Goal: Task Accomplishment & Management: Use online tool/utility

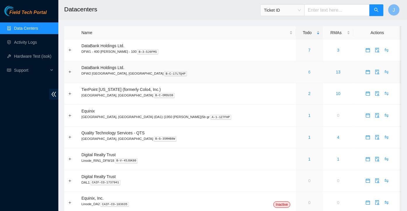
click at [308, 73] on link "6" at bounding box center [309, 72] width 2 height 5
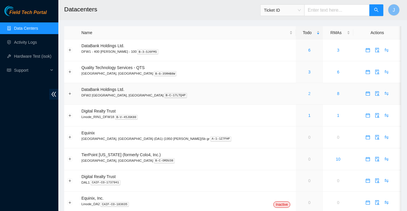
click at [308, 94] on link "2" at bounding box center [309, 93] width 2 height 5
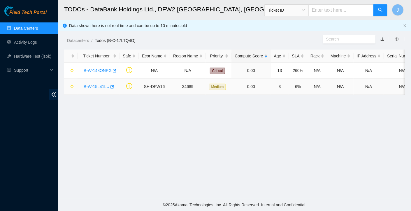
click at [98, 89] on link "B-W-15L41LU" at bounding box center [97, 86] width 26 height 5
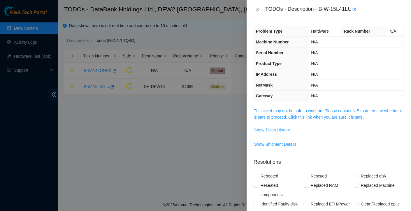
click at [280, 131] on span "Show Ticket History" at bounding box center [272, 130] width 36 height 6
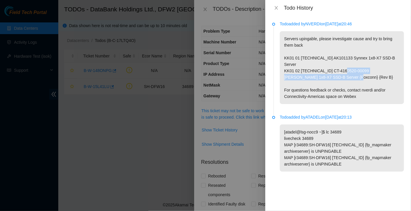
click at [319, 76] on p "Servers upingable, please investigate cause and try to bring them back KK01 01 …" at bounding box center [342, 67] width 124 height 73
copy p "CT-4160520-00099"
click at [232, 83] on div at bounding box center [205, 105] width 411 height 211
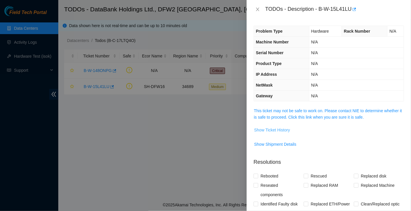
click at [279, 131] on span "Show Ticket History" at bounding box center [272, 130] width 36 height 6
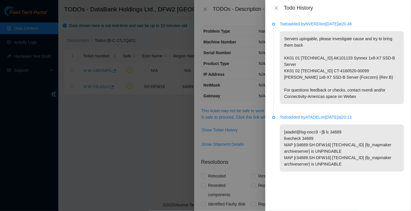
click at [328, 66] on p "Servers upingable, please investigate cause and try to bring them back KK01 01 …" at bounding box center [342, 67] width 124 height 73
click at [342, 91] on p "Servers upingable, please investigate cause and try to bring them back KK01 01 …" at bounding box center [342, 67] width 124 height 73
copy p "[TECHNICAL_ID]"
click at [272, 7] on button "Close" at bounding box center [276, 8] width 8 height 6
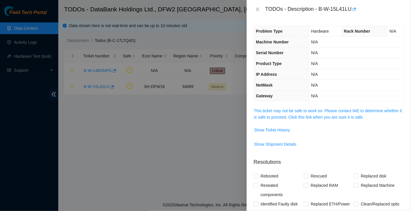
click at [258, 11] on icon "close" at bounding box center [257, 9] width 5 height 5
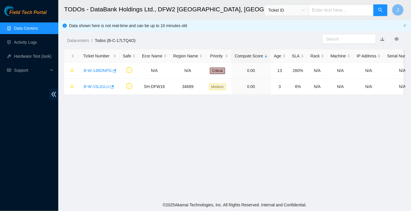
click at [304, 11] on span "Ticket ID" at bounding box center [286, 10] width 37 height 9
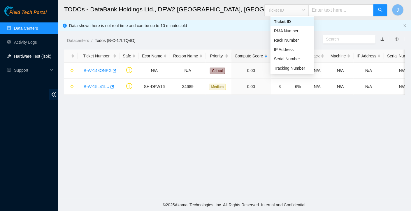
click at [51, 59] on link "Hardware Test (isok)" at bounding box center [32, 56] width 37 height 5
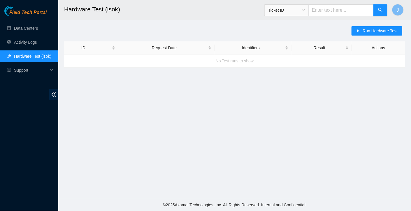
click at [303, 8] on span "Ticket ID" at bounding box center [286, 10] width 37 height 9
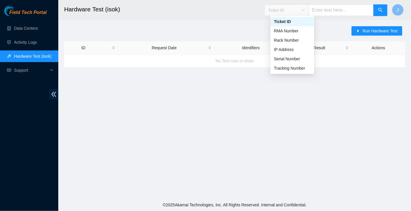
click at [300, 51] on div "IP Address" at bounding box center [292, 49] width 37 height 6
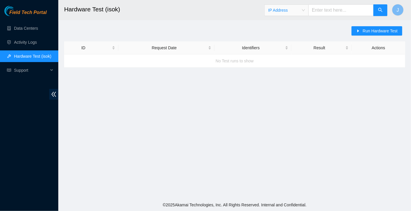
click at [336, 8] on input "text" at bounding box center [340, 10] width 65 height 12
click at [332, 12] on input "text" at bounding box center [340, 10] width 65 height 12
click at [324, 10] on input "text" at bounding box center [340, 10] width 65 height 12
click at [323, 13] on input "text" at bounding box center [340, 10] width 65 height 12
paste input "[TECHNICAL_ID]"
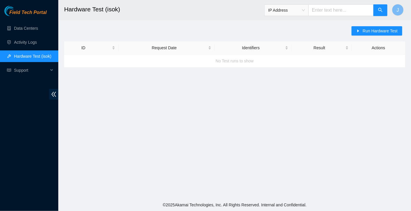
type input "[TECHNICAL_ID]"
click at [380, 11] on icon "search" at bounding box center [380, 10] width 4 height 4
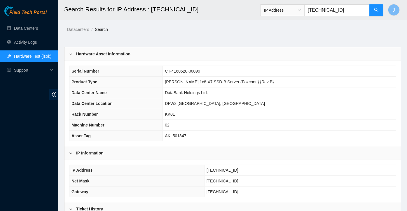
click at [45, 58] on link "Hardware Test (isok)" at bounding box center [32, 56] width 37 height 5
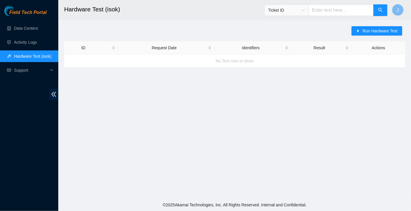
click at [325, 11] on input "text" at bounding box center [340, 10] width 65 height 12
click at [328, 10] on input "text" at bounding box center [340, 10] width 65 height 12
click at [386, 34] on button "Run Hardware Test" at bounding box center [377, 30] width 51 height 9
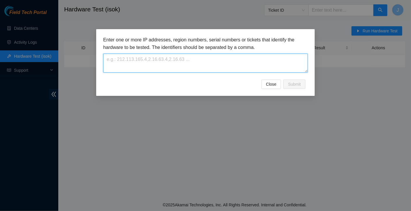
click at [139, 62] on textarea at bounding box center [205, 63] width 205 height 19
click at [126, 60] on textarea at bounding box center [205, 63] width 205 height 19
click at [114, 61] on textarea at bounding box center [205, 63] width 205 height 19
paste textarea "[TECHNICAL_ID]"
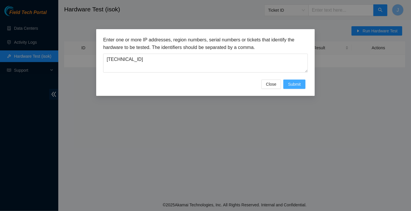
click at [297, 81] on span "Submit" at bounding box center [294, 84] width 13 height 6
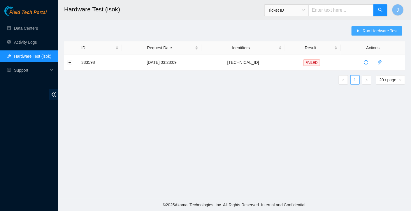
click at [366, 34] on span "Run Hardware Test" at bounding box center [380, 31] width 35 height 6
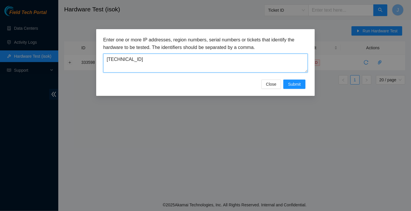
click at [191, 56] on textarea "[TECHNICAL_ID]" at bounding box center [205, 63] width 205 height 19
drag, startPoint x: 133, startPoint y: 59, endPoint x: 43, endPoint y: 62, distance: 90.4
click at [43, 62] on div "Enter one or more IP addresses, region numbers, serial numbers or tickets that …" at bounding box center [205, 105] width 411 height 211
paste textarea "4"
type textarea "[TECHNICAL_ID]"
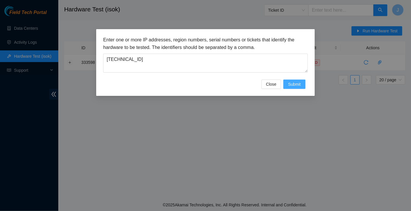
click at [300, 85] on span "Submit" at bounding box center [294, 84] width 13 height 6
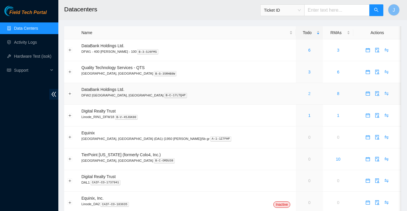
click at [308, 94] on link "2" at bounding box center [309, 93] width 2 height 5
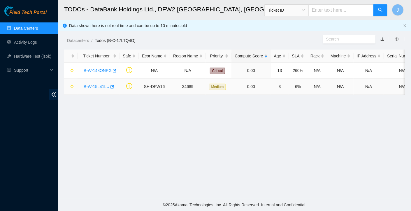
click at [101, 86] on link "B-W-15L41LU" at bounding box center [97, 86] width 26 height 5
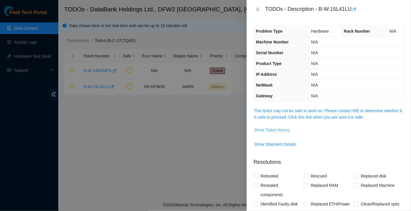
click at [271, 133] on button "Show Ticket History" at bounding box center [272, 129] width 36 height 9
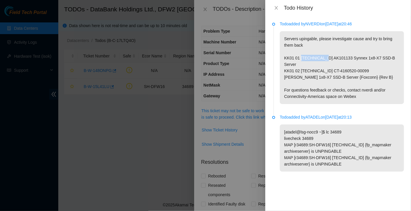
drag, startPoint x: 300, startPoint y: 59, endPoint x: 322, endPoint y: 58, distance: 22.2
click at [322, 58] on p "Servers upingable, please investigate cause and try to bring them back KK01 01 …" at bounding box center [342, 67] width 124 height 73
copy p "104.85.174.4"
click at [277, 8] on icon "close" at bounding box center [276, 7] width 3 height 3
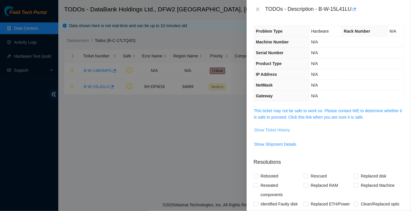
click at [284, 131] on span "Show Ticket History" at bounding box center [272, 130] width 36 height 6
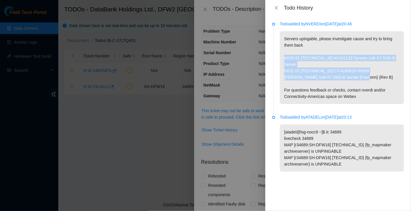
drag, startPoint x: 284, startPoint y: 57, endPoint x: 372, endPoint y: 70, distance: 89.0
click at [372, 70] on p "Servers upingable, please investigate cause and try to bring them back KK01 01 …" at bounding box center [342, 67] width 124 height 73
copy p "KK01 01 104.85.174.4 AK101133 Synnex 1x8-X7 SSD-B Server KK01 02 104.85.174.5 C…"
click at [275, 10] on icon "close" at bounding box center [276, 8] width 5 height 5
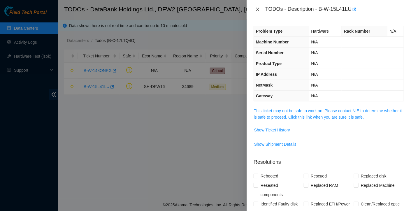
click at [257, 8] on icon "close" at bounding box center [257, 9] width 3 height 3
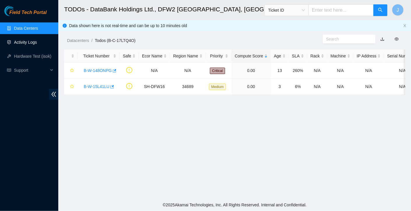
click at [37, 44] on link "Activity Logs" at bounding box center [25, 42] width 23 height 5
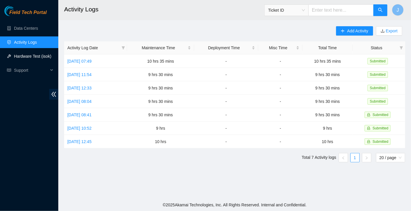
click at [43, 57] on link "Hardware Test (isok)" at bounding box center [32, 56] width 37 height 5
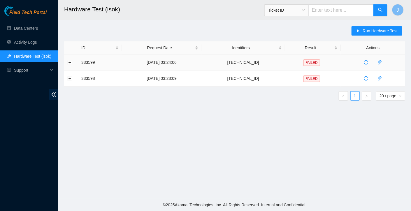
click at [179, 64] on td "[DATE] 03:24:06" at bounding box center [162, 63] width 80 height 16
drag, startPoint x: 265, startPoint y: 64, endPoint x: 239, endPoint y: 62, distance: 26.0
click at [239, 62] on td "[TECHNICAL_ID]" at bounding box center [243, 63] width 84 height 16
copy td "[TECHNICAL_ID]"
click at [376, 31] on span "Run Hardware Test" at bounding box center [380, 31] width 35 height 6
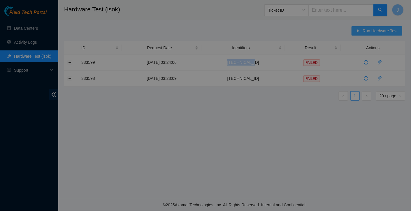
click at [376, 31] on div "Enter one or more IP addresses, region numbers, serial numbers or tickets that …" at bounding box center [205, 105] width 411 height 211
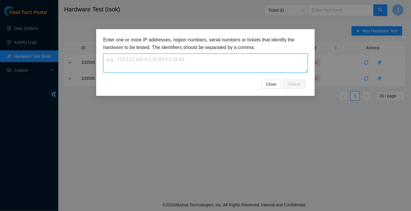
click at [228, 69] on textarea at bounding box center [205, 63] width 205 height 19
paste textarea "[TECHNICAL_ID]"
type textarea "[TECHNICAL_ID]"
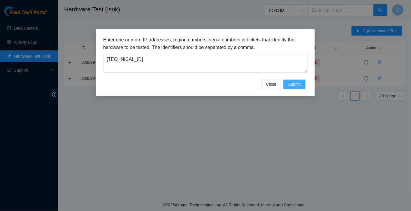
click at [299, 82] on span "Submit" at bounding box center [294, 84] width 13 height 6
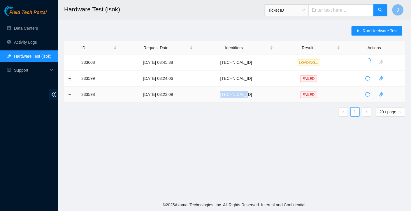
drag, startPoint x: 259, startPoint y: 94, endPoint x: 232, endPoint y: 95, distance: 26.5
click at [232, 95] on td "[TECHNICAL_ID]" at bounding box center [236, 95] width 80 height 16
copy td "[TECHNICAL_ID]"
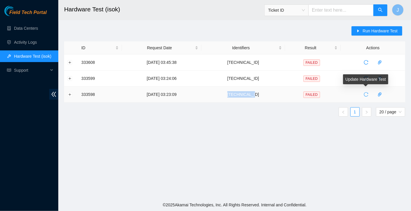
click at [364, 96] on icon "reload" at bounding box center [366, 94] width 5 height 5
click at [364, 94] on icon "reload" at bounding box center [366, 94] width 5 height 5
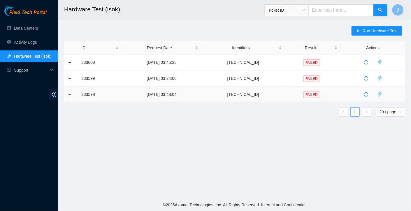
click at [117, 132] on main "Hardware Test (isok) Ticket ID J Run Hardware Test ID Request Date Identifiers …" at bounding box center [234, 99] width 353 height 199
click at [38, 28] on link "Data Centers" at bounding box center [26, 28] width 24 height 5
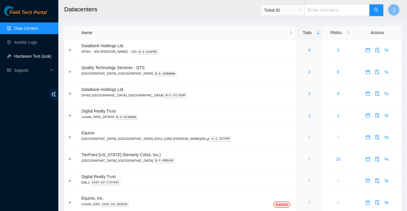
click at [34, 54] on link "Hardware Test (isok)" at bounding box center [32, 56] width 37 height 5
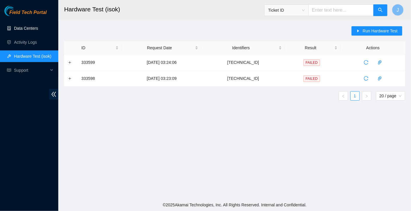
click at [38, 31] on link "Data Centers" at bounding box center [26, 28] width 24 height 5
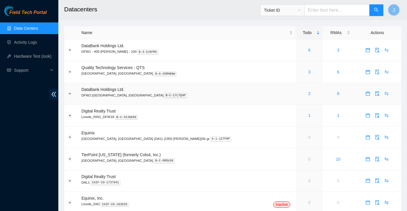
click at [299, 92] on div "2" at bounding box center [309, 93] width 21 height 6
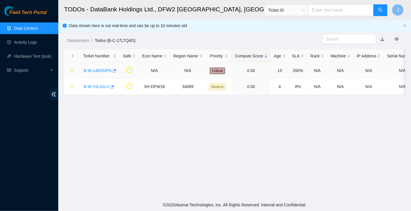
click at [103, 69] on link "B-W-148ONPG" at bounding box center [98, 70] width 28 height 5
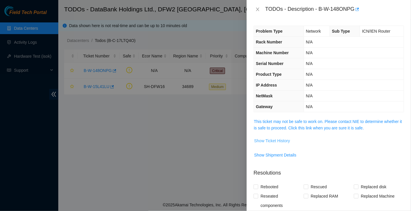
click at [286, 143] on button "Show Ticket History" at bounding box center [272, 140] width 36 height 9
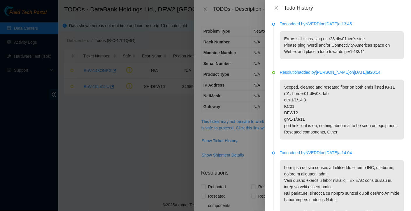
click at [312, 44] on p "Errors still increasing on r23.dfw01.ien's side. Please ping nverdi and/or Conn…" at bounding box center [342, 45] width 124 height 28
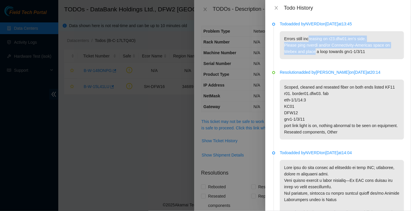
click at [325, 69] on p "Resolution added by [PERSON_NAME] on [DATE] 20:14" at bounding box center [342, 72] width 124 height 6
click at [355, 94] on p "Scoped, cleaned and reseated fiber on both ends listed KF11 r01. border01.dfw03…" at bounding box center [342, 110] width 124 height 60
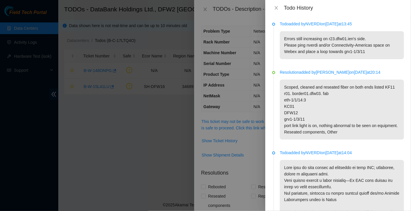
click at [318, 45] on p "Errors still increasing on r23.dfw01.ien's side. Please ping nverdi and/or Conn…" at bounding box center [342, 45] width 124 height 28
copy p "nverdi"
click at [278, 9] on icon "close" at bounding box center [276, 8] width 5 height 5
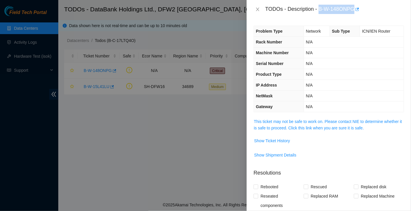
drag, startPoint x: 319, startPoint y: 6, endPoint x: 356, endPoint y: 15, distance: 38.0
click at [356, 15] on div "TODOs - Description - B-W-148ONPG" at bounding box center [329, 9] width 164 height 19
copy div "B-W-148ONPG"
click at [256, 8] on icon "close" at bounding box center [257, 9] width 5 height 5
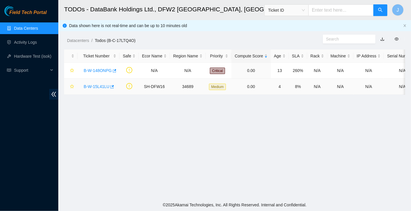
click at [94, 86] on link "B-W-15L41LU" at bounding box center [97, 86] width 26 height 5
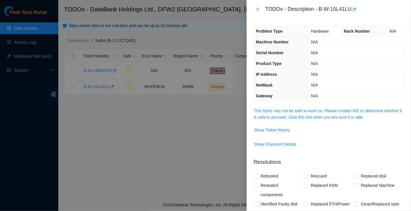
click at [278, 131] on span "Show Ticket History" at bounding box center [272, 130] width 36 height 6
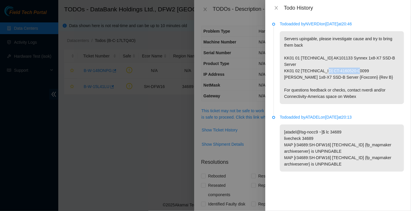
drag, startPoint x: 324, startPoint y: 64, endPoint x: 358, endPoint y: 67, distance: 34.6
click at [358, 67] on p "Servers upingable, please investigate cause and try to bring them back KK01 01 …" at bounding box center [342, 67] width 124 height 73
copy p "CT-4160520-00099"
click at [273, 9] on button "Close" at bounding box center [276, 8] width 8 height 6
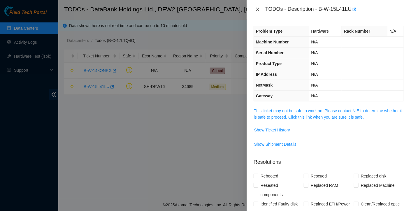
click at [258, 9] on icon "close" at bounding box center [257, 9] width 5 height 5
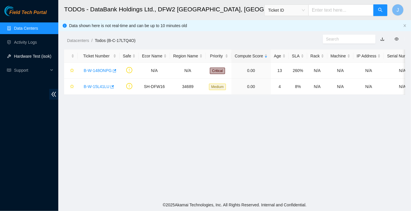
click at [28, 59] on link "Hardware Test (isok)" at bounding box center [32, 56] width 37 height 5
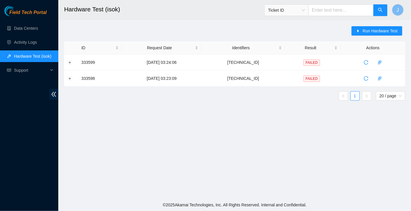
click at [324, 12] on input "text" at bounding box center [340, 10] width 65 height 12
paste input "CT-4160520-00099"
click at [305, 9] on span "Ticket ID" at bounding box center [286, 10] width 37 height 9
type input "CT-4160520-00099"
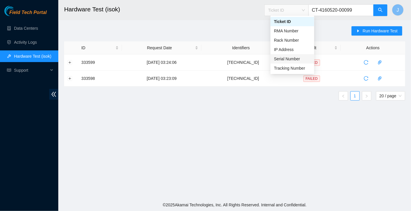
click at [283, 59] on div "Serial Number" at bounding box center [292, 59] width 37 height 6
click at [334, 23] on main "Hardware Test (isok) Serial Number CT-4160520-00099 J Run Hardware Test ID Requ…" at bounding box center [234, 99] width 353 height 199
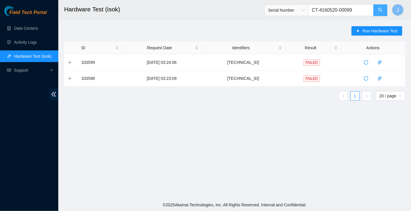
click at [378, 9] on icon "search" at bounding box center [380, 10] width 5 height 5
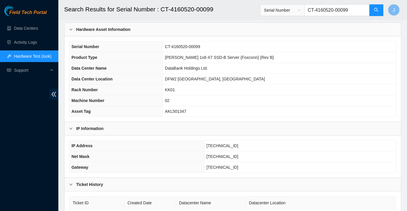
scroll to position [30, 0]
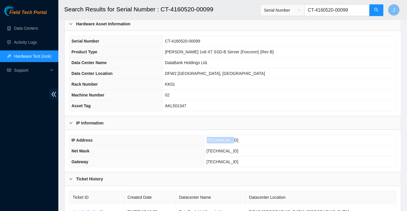
drag, startPoint x: 235, startPoint y: 140, endPoint x: 204, endPoint y: 135, distance: 31.5
click at [204, 135] on tr "IP Address [TECHNICAL_ID]" at bounding box center [232, 140] width 326 height 11
copy tr "[TECHNICAL_ID]"
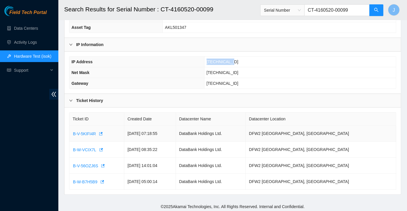
scroll to position [0, 0]
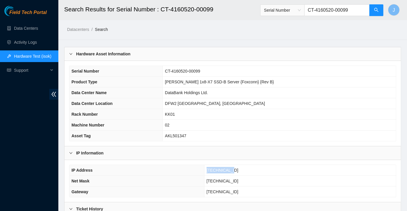
click at [23, 54] on link "Hardware Test (isok)" at bounding box center [32, 56] width 37 height 5
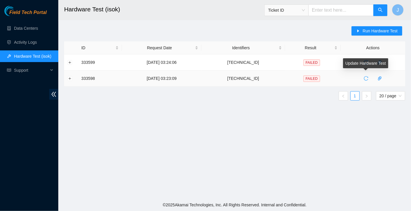
click at [364, 80] on icon "reload" at bounding box center [366, 78] width 4 height 4
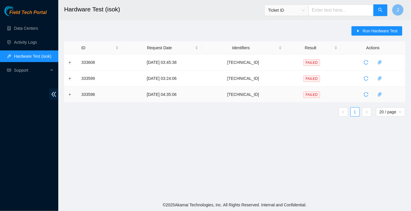
click at [358, 8] on input "text" at bounding box center [340, 10] width 65 height 12
click at [364, 30] on button "Run Hardware Test" at bounding box center [377, 30] width 51 height 9
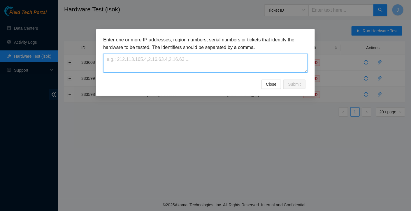
click at [189, 60] on textarea at bounding box center [205, 63] width 205 height 19
paste textarea "[TECHNICAL_ID]"
click at [113, 56] on textarea "[TECHNICAL_ID]" at bounding box center [205, 63] width 205 height 19
type textarea "[TECHNICAL_ID]"
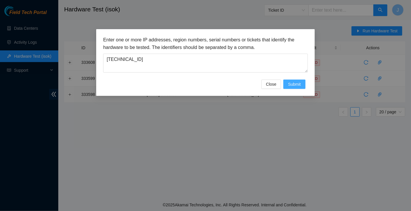
click at [294, 85] on span "Submit" at bounding box center [294, 84] width 13 height 6
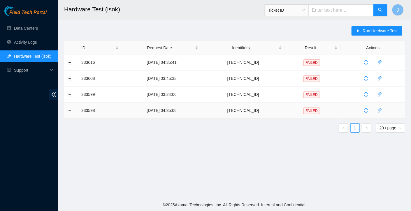
click at [314, 185] on main "Hardware Test (isok) Ticket ID J Run Hardware Test ID Request Date Identifiers …" at bounding box center [234, 99] width 353 height 199
click at [38, 28] on link "Data Centers" at bounding box center [26, 28] width 24 height 5
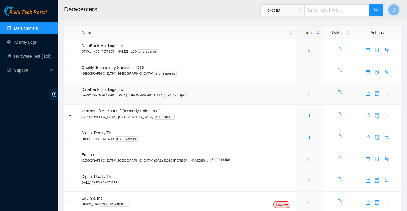
click at [299, 94] on div "2" at bounding box center [309, 93] width 21 height 6
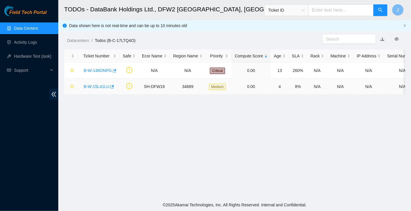
click at [94, 87] on link "B-W-15L41LU" at bounding box center [97, 86] width 26 height 5
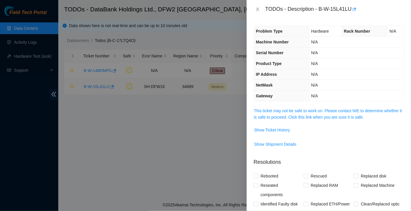
click at [94, 87] on div at bounding box center [205, 105] width 411 height 211
click at [267, 128] on span "Show Ticket History" at bounding box center [272, 130] width 36 height 6
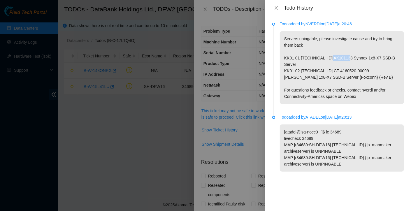
drag, startPoint x: 323, startPoint y: 57, endPoint x: 343, endPoint y: 59, distance: 19.9
click at [343, 59] on p "Servers upingable, please investigate cause and try to bring them back KK01 01 …" at bounding box center [342, 67] width 124 height 73
drag, startPoint x: 343, startPoint y: 59, endPoint x: 329, endPoint y: 56, distance: 14.5
click at [329, 56] on p "Servers upingable, please investigate cause and try to bring them back KK01 01 …" at bounding box center [342, 67] width 124 height 73
click at [326, 56] on p "Servers upingable, please investigate cause and try to bring them back KK01 01 …" at bounding box center [342, 67] width 124 height 73
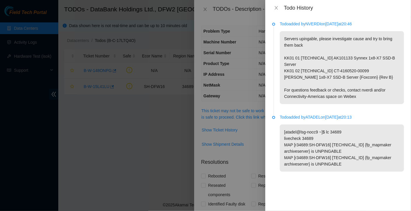
click at [326, 56] on p "Servers upingable, please investigate cause and try to bring them back KK01 01 …" at bounding box center [342, 67] width 124 height 73
drag, startPoint x: 323, startPoint y: 58, endPoint x: 338, endPoint y: 60, distance: 15.6
click at [338, 60] on p "Servers upingable, please investigate cause and try to bring them back KK01 01 …" at bounding box center [342, 67] width 124 height 73
click at [335, 60] on p "Servers upingable, please investigate cause and try to bring them back KK01 01 …" at bounding box center [342, 67] width 124 height 73
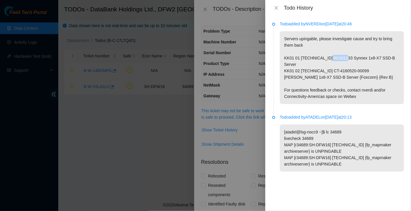
drag, startPoint x: 324, startPoint y: 57, endPoint x: 342, endPoint y: 57, distance: 17.5
click at [342, 57] on p "Servers upingable, please investigate cause and try to bring them back KK01 01 …" at bounding box center [342, 67] width 124 height 73
copy p "AK101133"
click at [162, 31] on div at bounding box center [205, 105] width 411 height 211
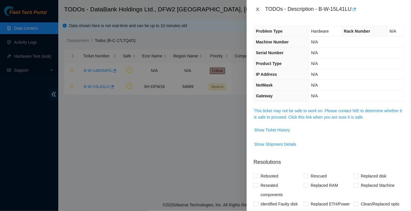
click at [258, 9] on icon "close" at bounding box center [257, 9] width 5 height 5
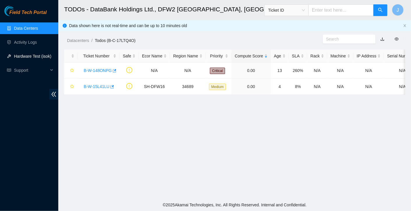
click at [36, 54] on link "Hardware Test (isok)" at bounding box center [32, 56] width 37 height 5
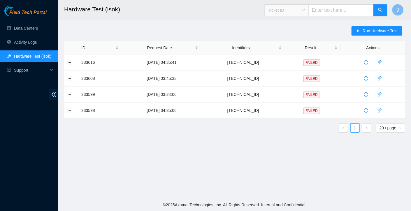
click at [305, 9] on span "Ticket ID" at bounding box center [286, 10] width 37 height 9
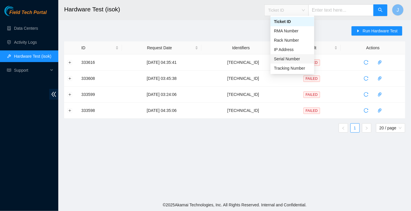
click at [293, 58] on div "Serial Number" at bounding box center [292, 59] width 37 height 6
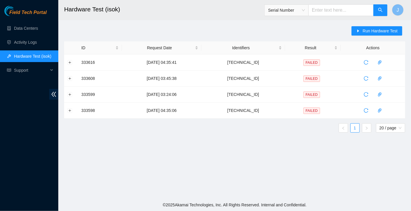
click at [332, 11] on input "text" at bounding box center [340, 10] width 65 height 12
paste input "AK101133"
type input "AK101133"
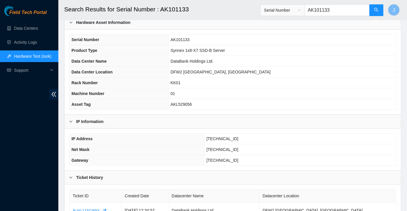
scroll to position [29, 0]
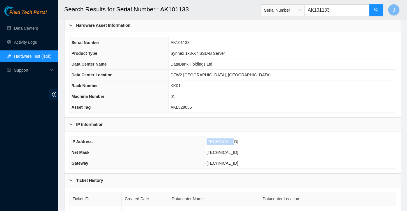
drag, startPoint x: 236, startPoint y: 142, endPoint x: 210, endPoint y: 142, distance: 25.9
click at [210, 142] on td "[TECHNICAL_ID]" at bounding box center [300, 141] width 192 height 11
copy span "[TECHNICAL_ID]"
click at [32, 59] on link "Hardware Test (isok)" at bounding box center [32, 56] width 37 height 5
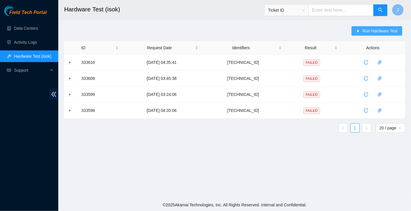
click at [365, 32] on span "Run Hardware Test" at bounding box center [380, 31] width 35 height 6
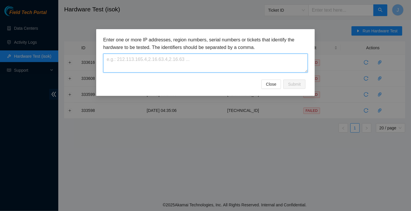
click at [175, 58] on textarea at bounding box center [205, 63] width 205 height 19
paste textarea "[TECHNICAL_ID]"
type textarea "[TECHNICAL_ID]"
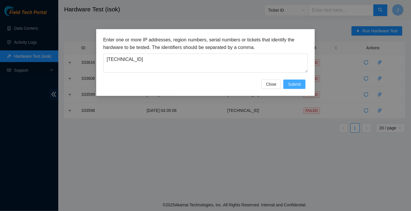
click at [289, 82] on span "Submit" at bounding box center [294, 84] width 13 height 6
